Goal: Navigation & Orientation: Find specific page/section

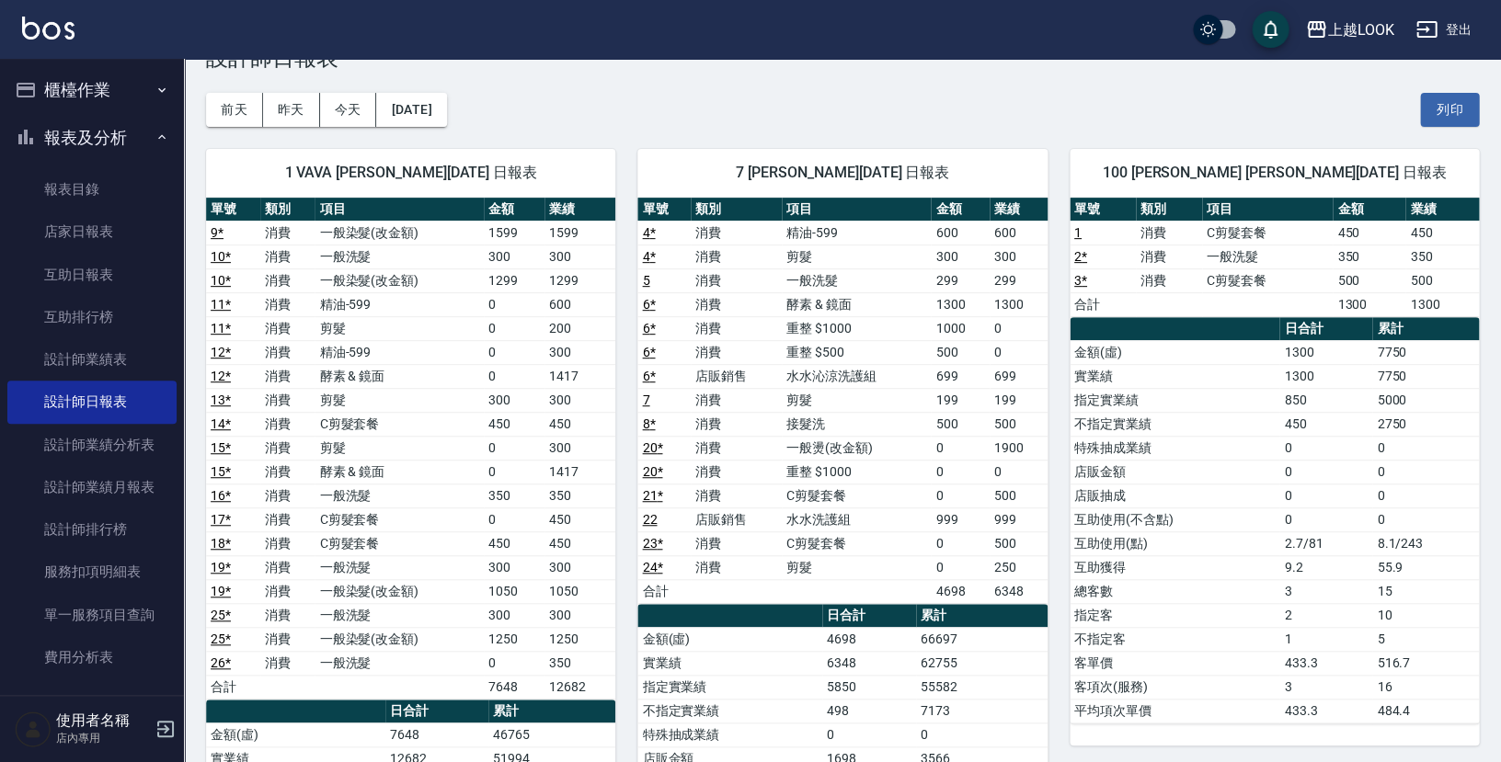
scroll to position [66, 0]
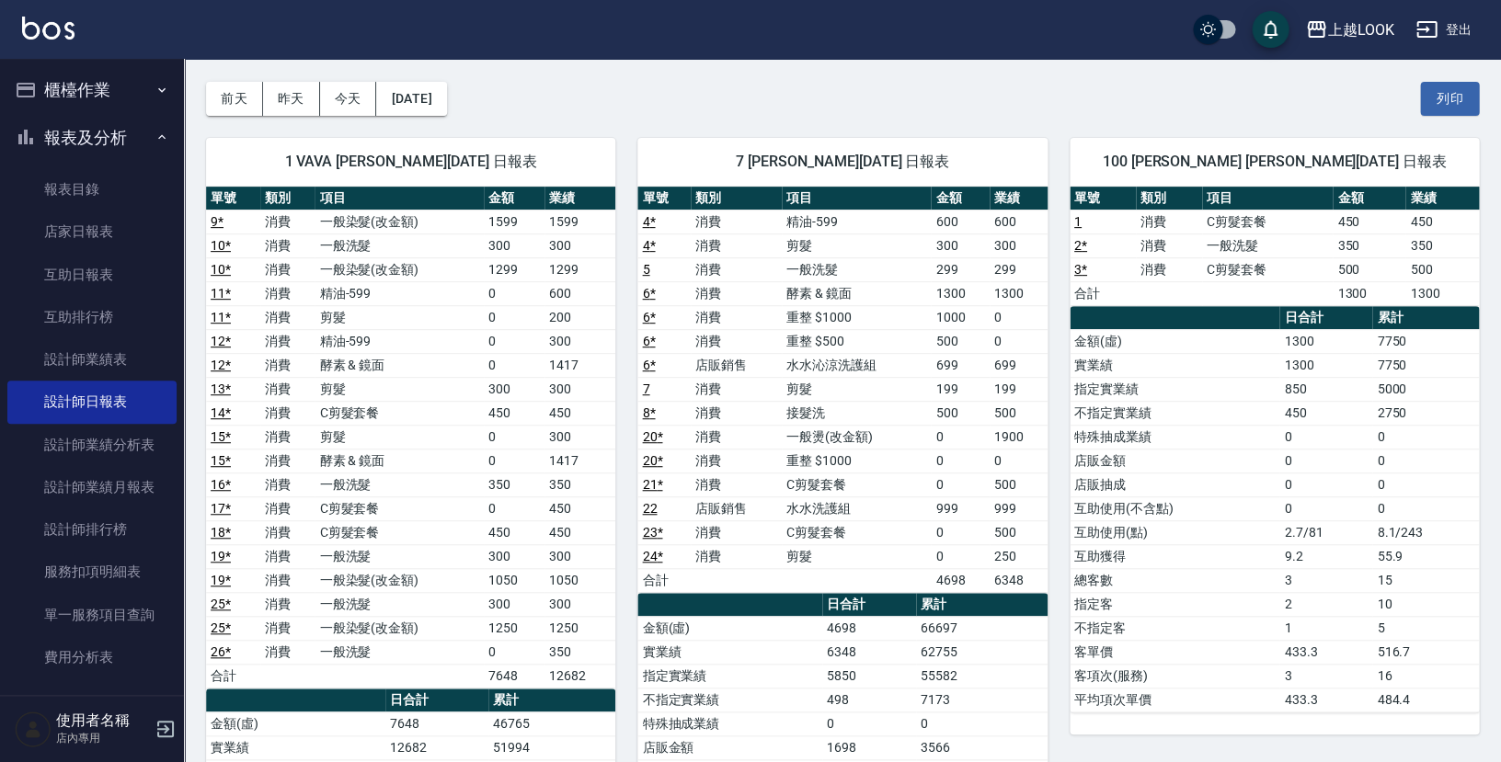
click at [1062, 88] on div "[DATE] [DATE] [DATE] [DATE] 列印" at bounding box center [842, 99] width 1273 height 78
click at [85, 308] on link "互助排行榜" at bounding box center [91, 317] width 169 height 42
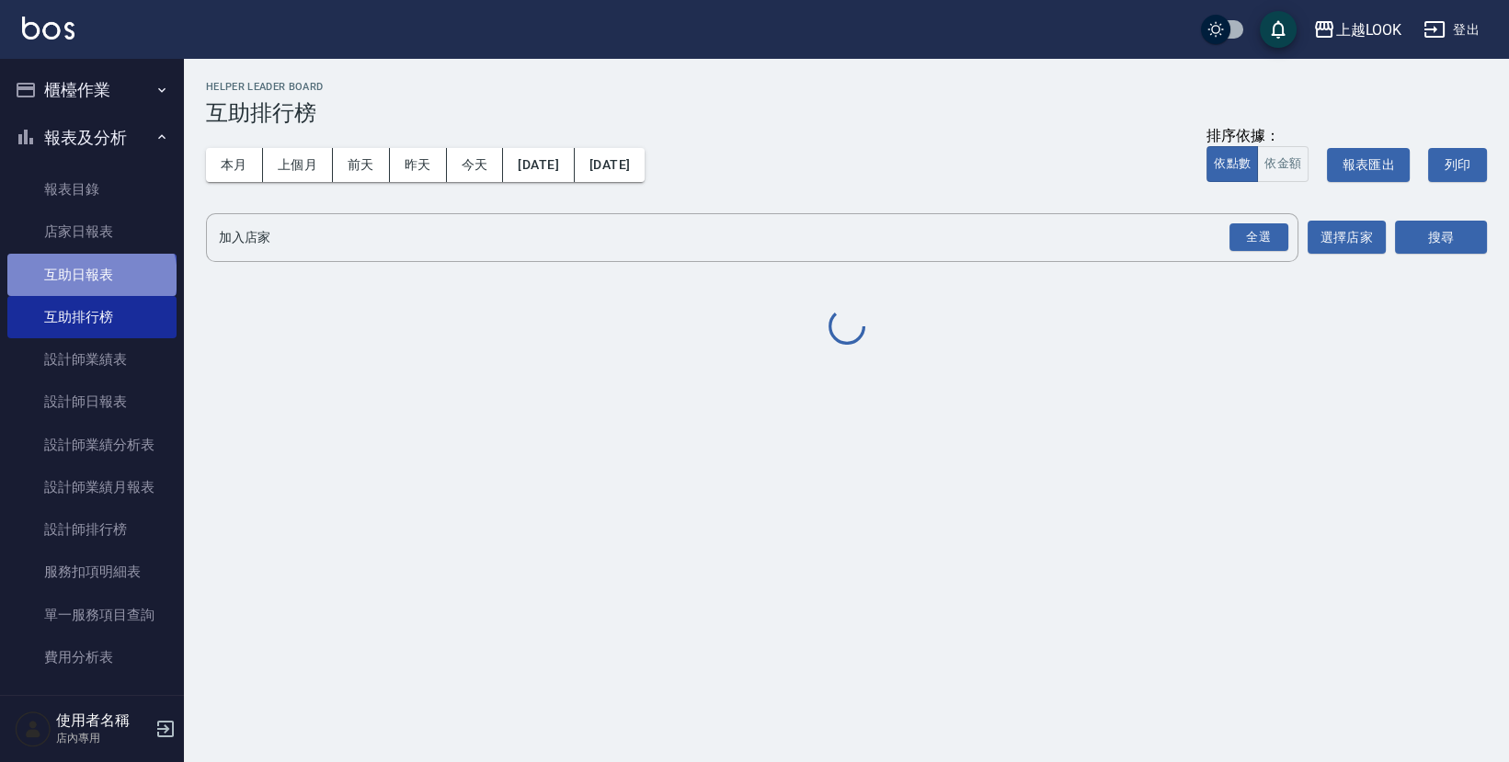
click at [90, 275] on link "互助日報表" at bounding box center [91, 275] width 169 height 42
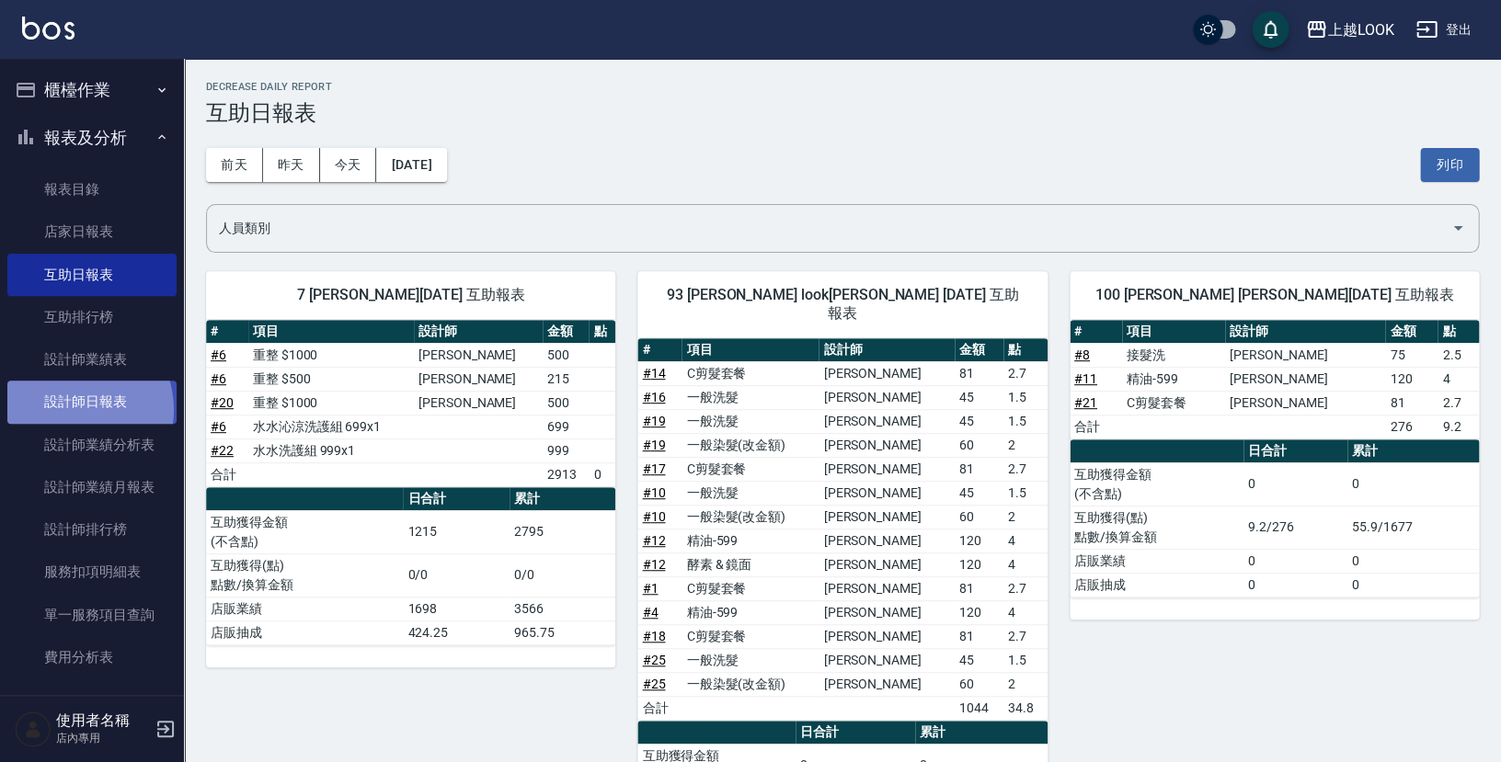
click at [70, 405] on link "設計師日報表" at bounding box center [91, 402] width 169 height 42
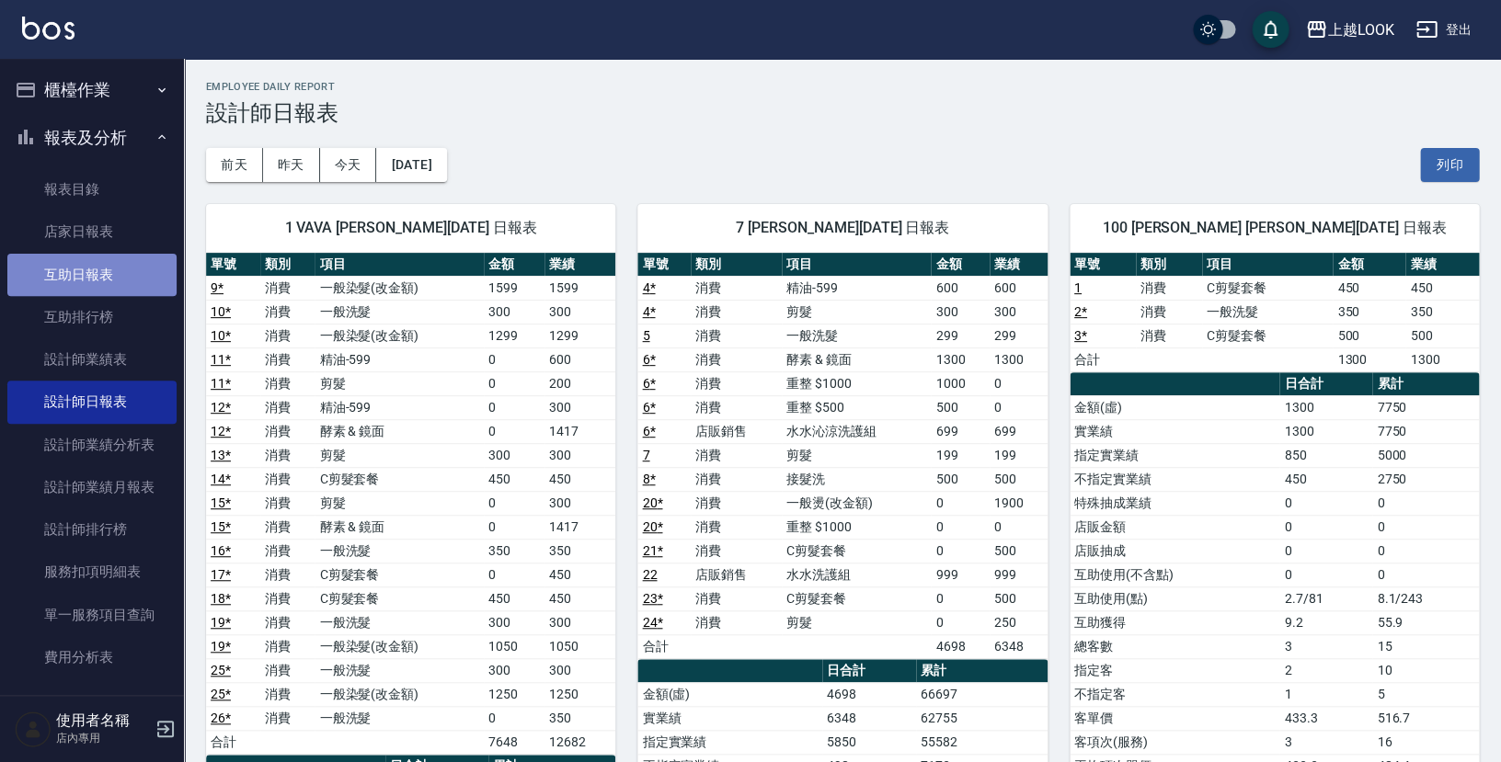
click at [111, 275] on link "互助日報表" at bounding box center [91, 275] width 169 height 42
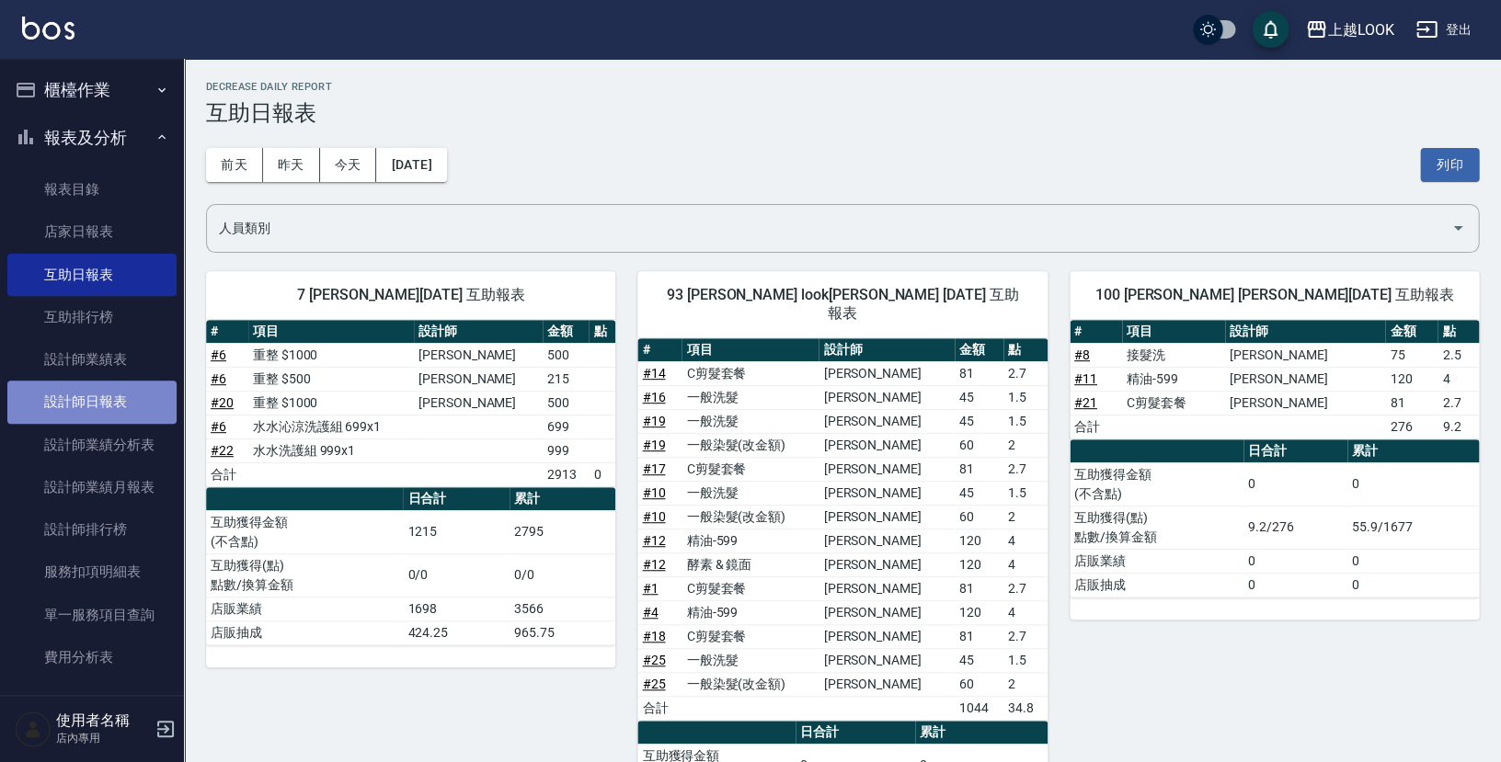
click at [101, 404] on link "設計師日報表" at bounding box center [91, 402] width 169 height 42
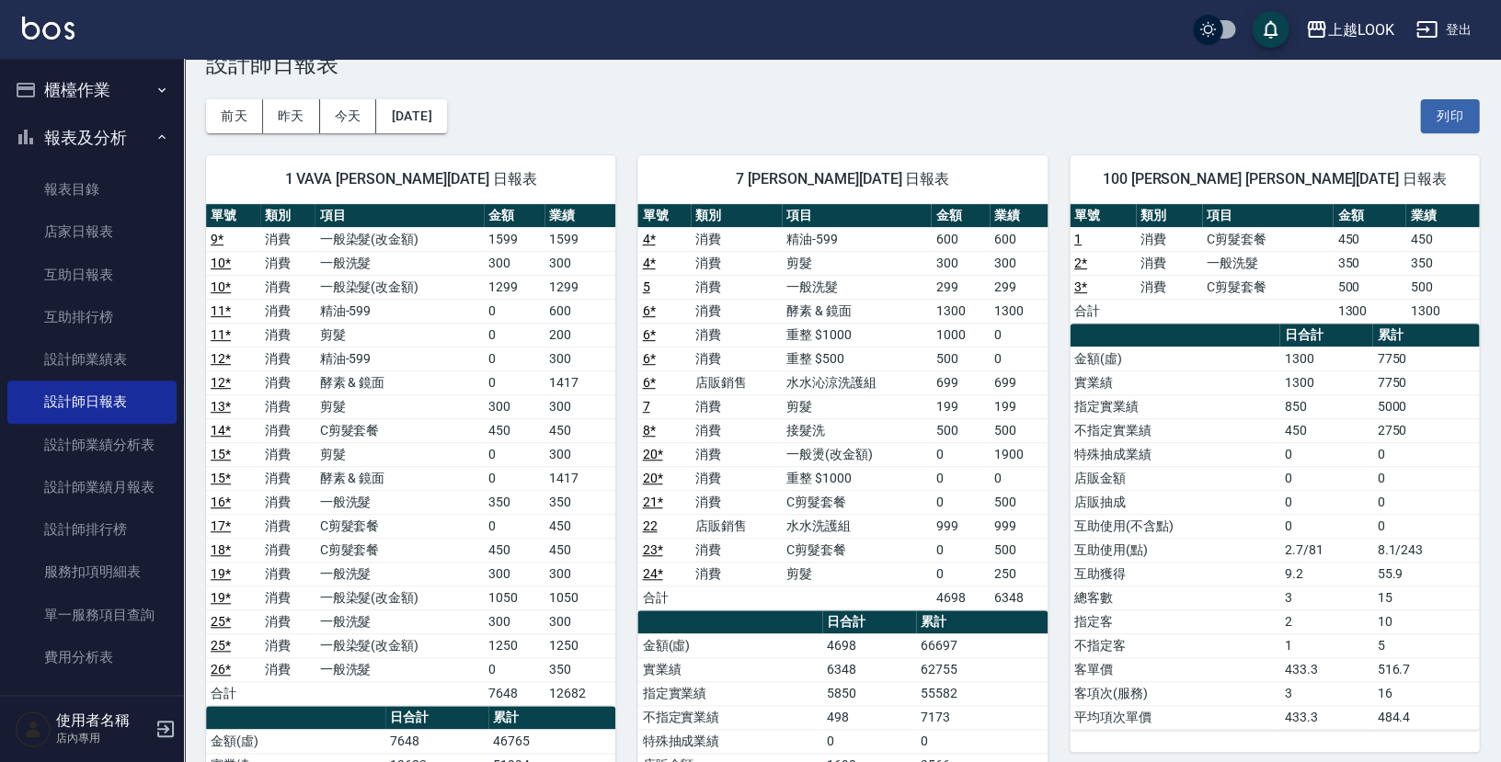
scroll to position [63, 0]
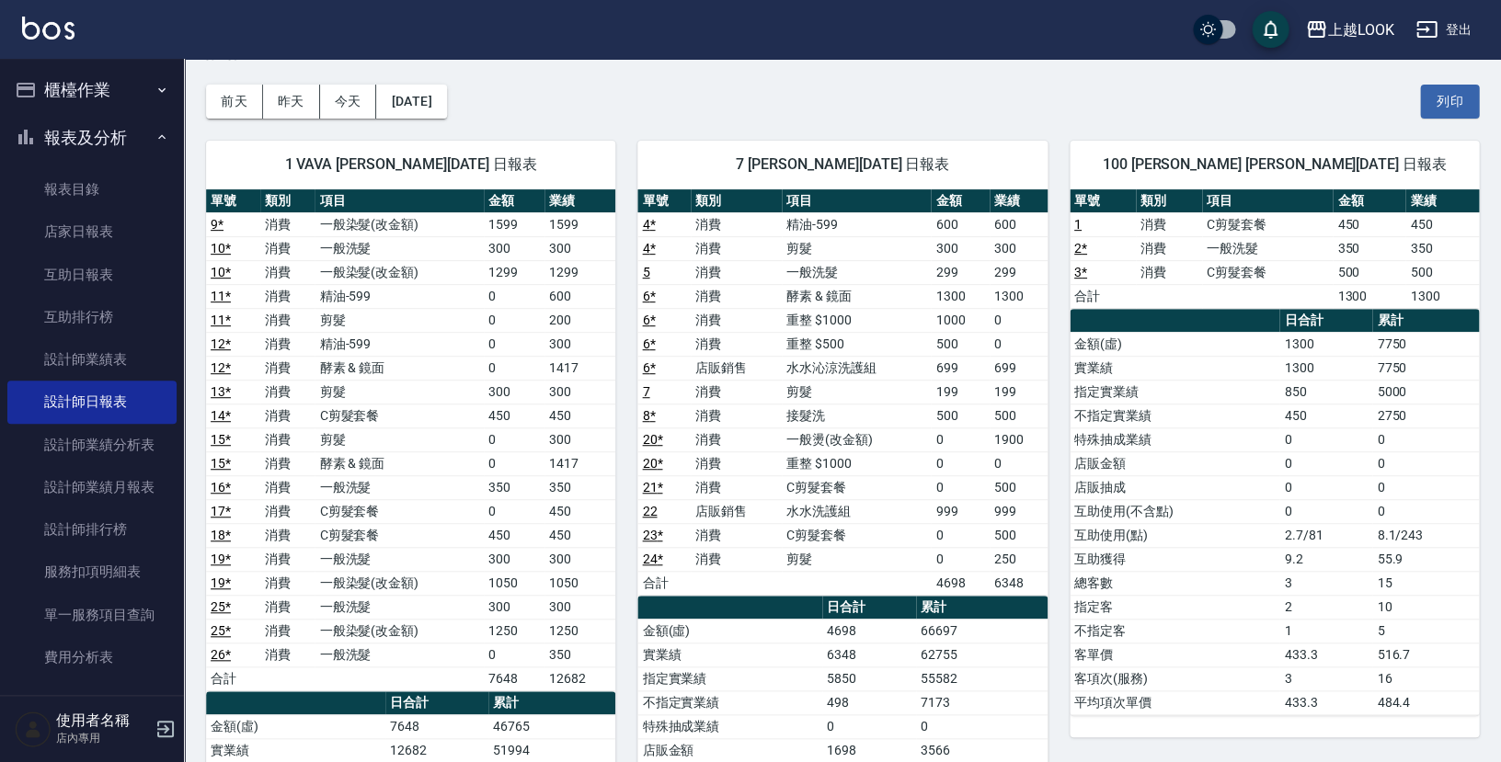
click at [1194, 7] on div "上越LOOK 登出" at bounding box center [750, 29] width 1501 height 59
